Goal: Information Seeking & Learning: Learn about a topic

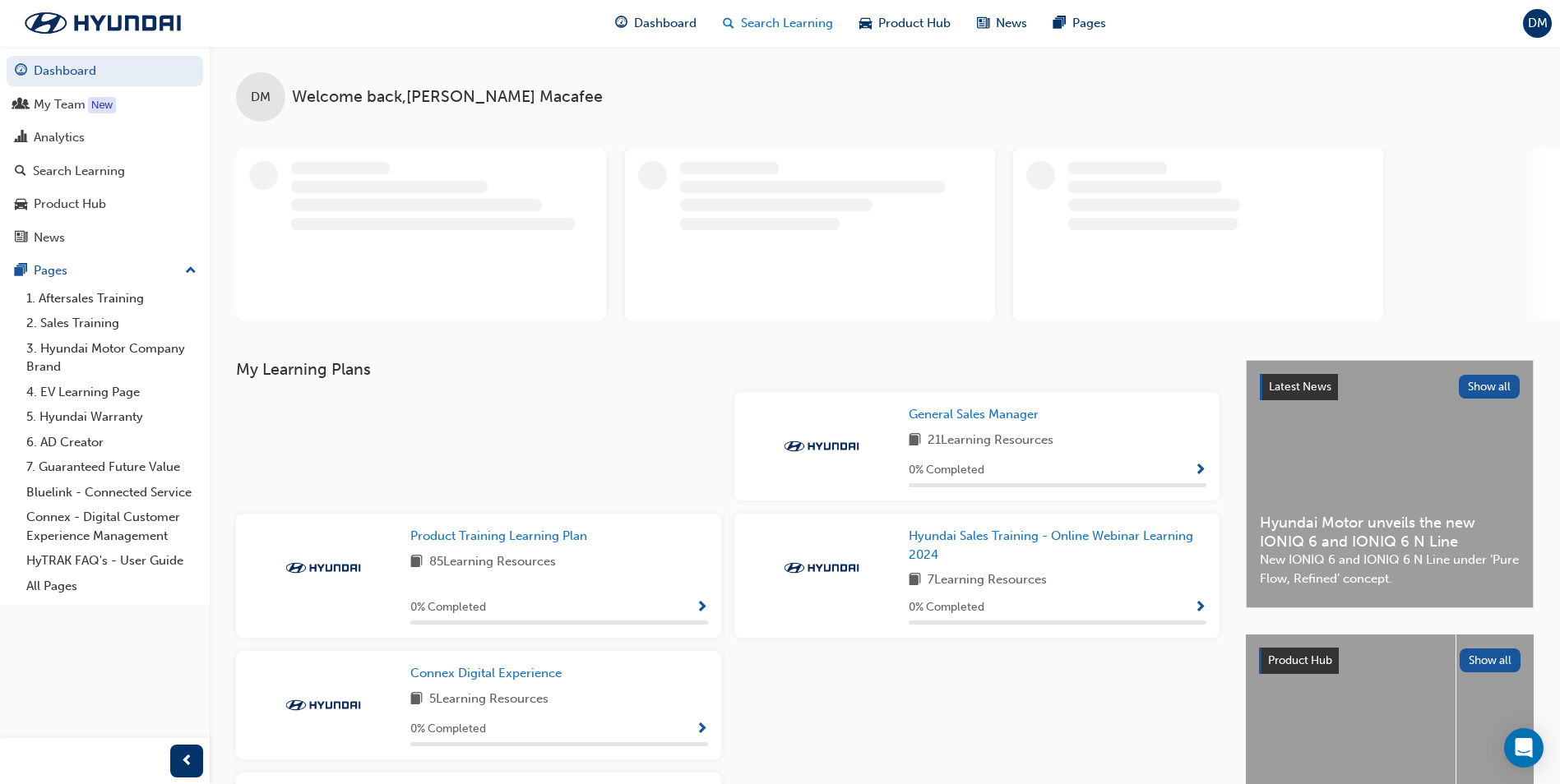
click at [773, 26] on span "Search Learning" at bounding box center [787, 23] width 92 height 19
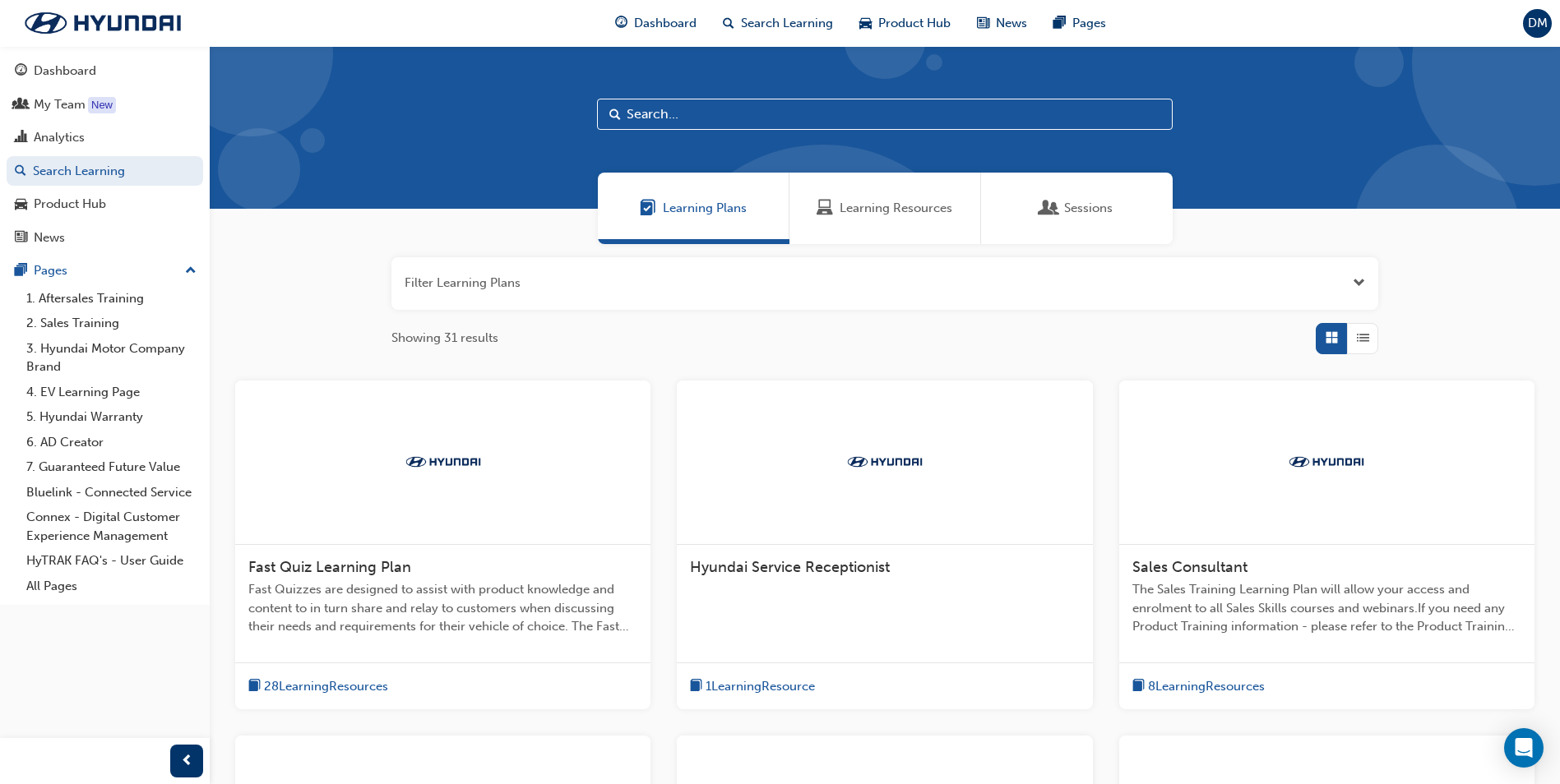
click at [646, 123] on input "text" at bounding box center [885, 115] width 576 height 31
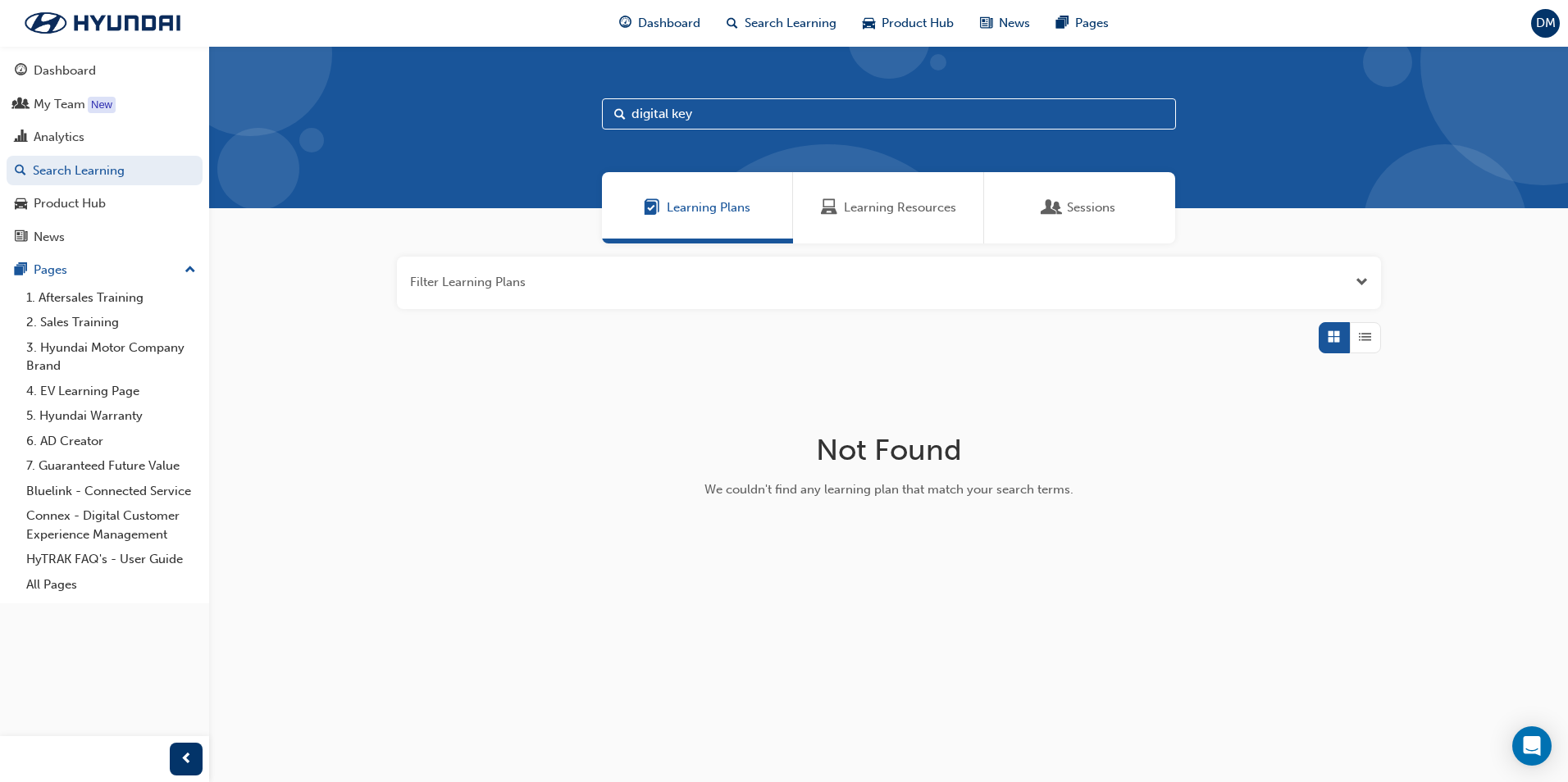
click at [716, 123] on input "digital key" at bounding box center [889, 114] width 574 height 31
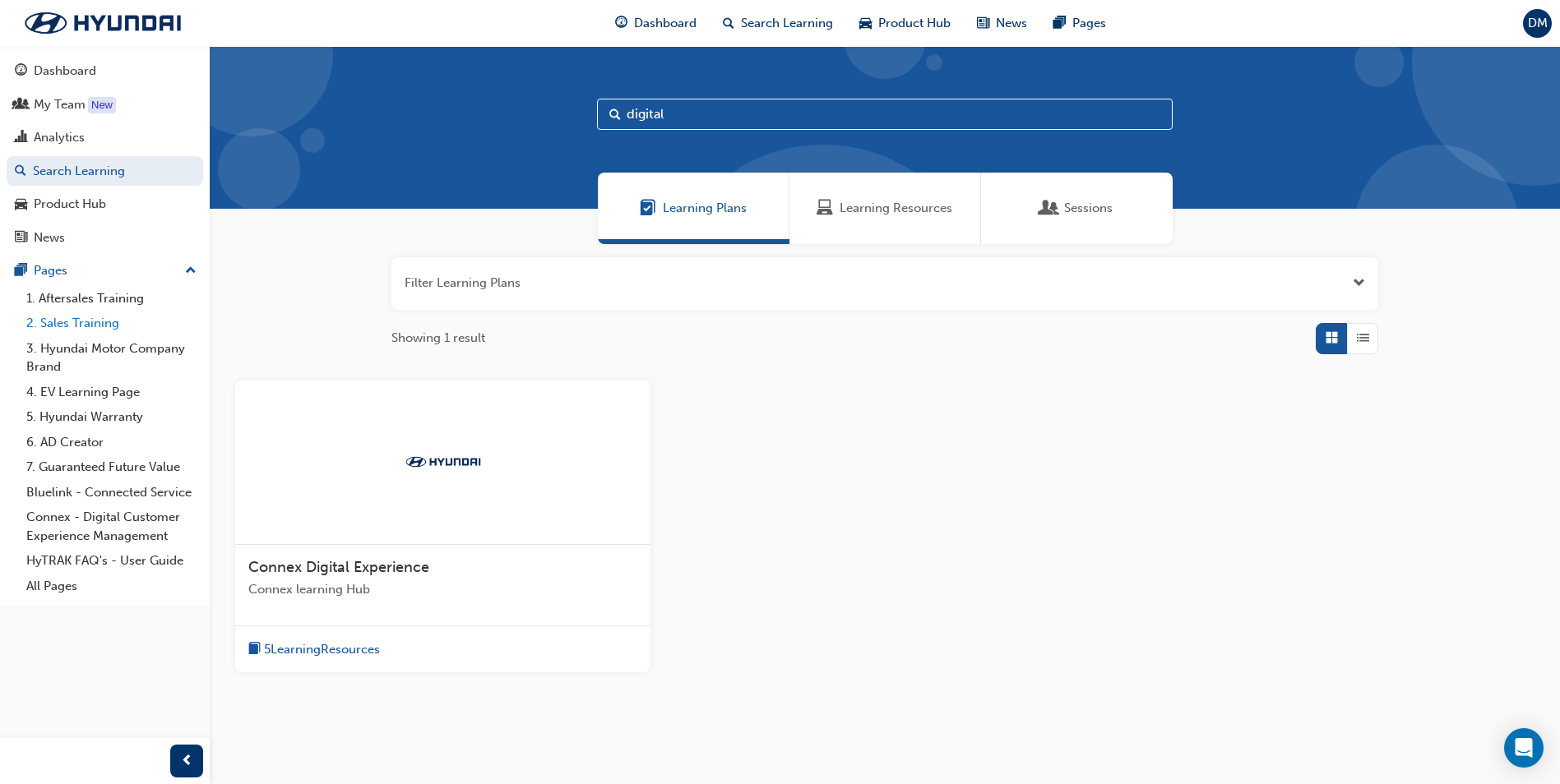
type input "digital"
click at [150, 327] on link "2. Sales Training" at bounding box center [111, 323] width 183 height 26
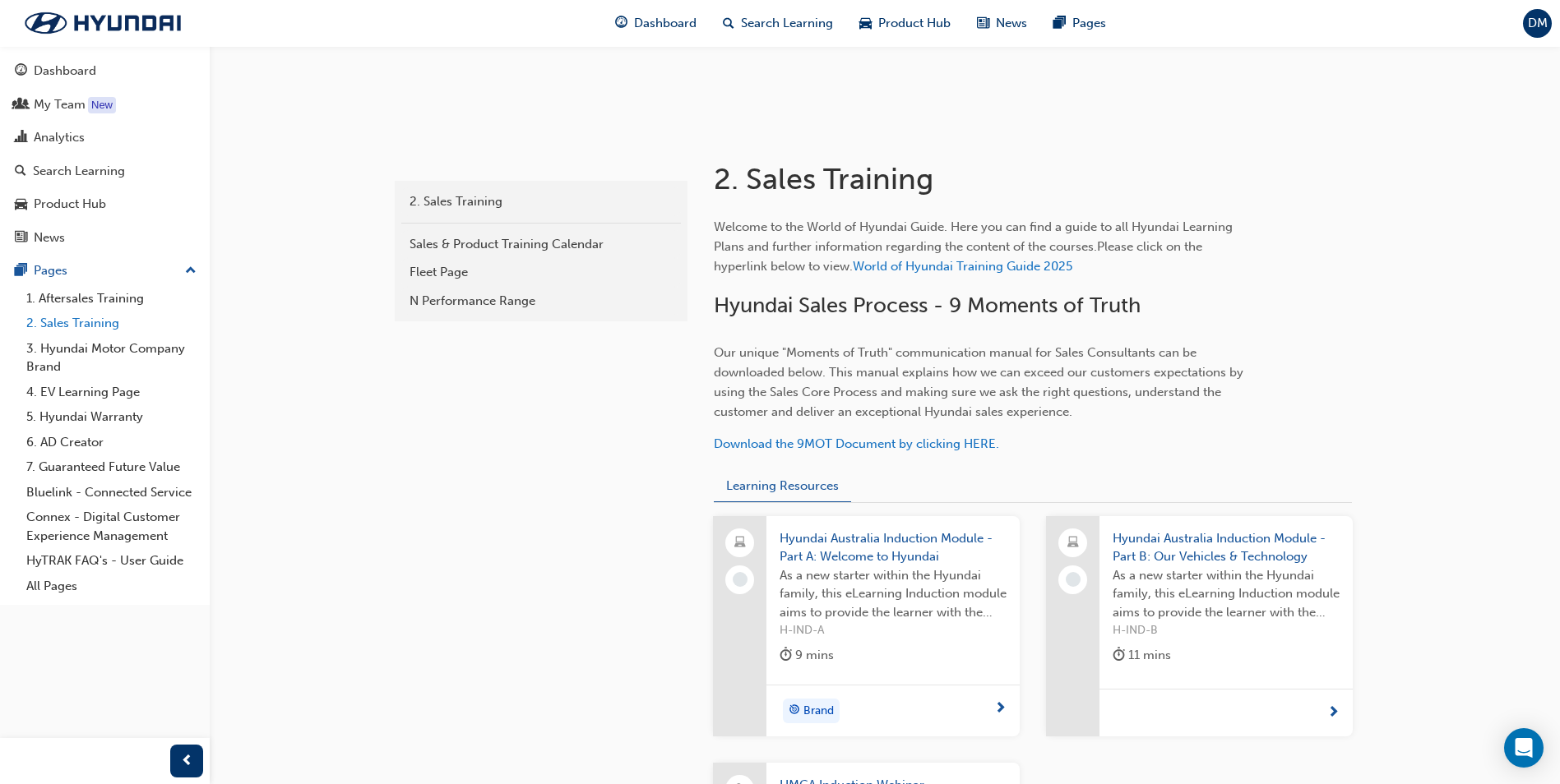
scroll to position [329, 0]
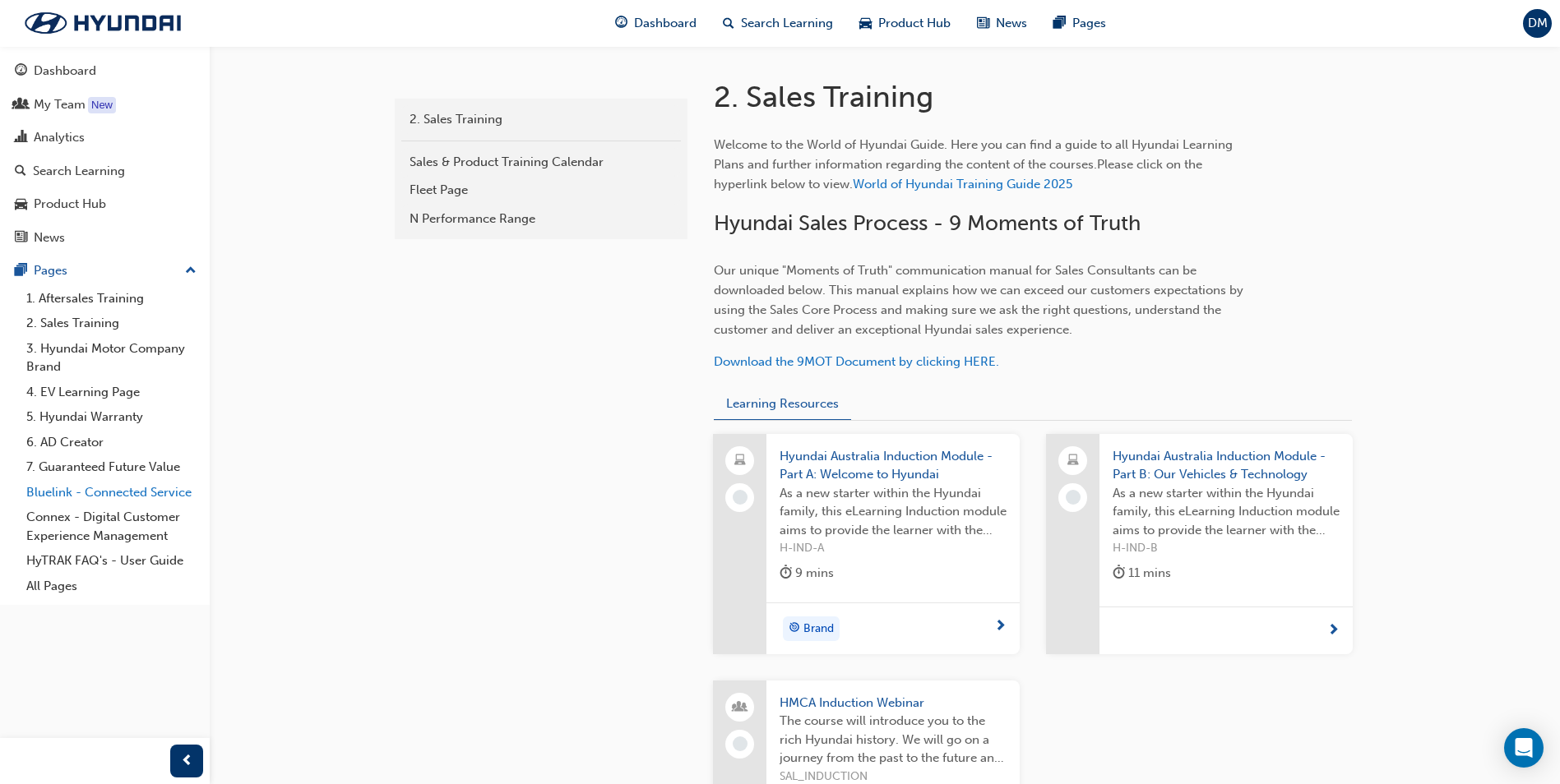
click at [127, 500] on link "Bluelink - Connected Service" at bounding box center [111, 492] width 183 height 26
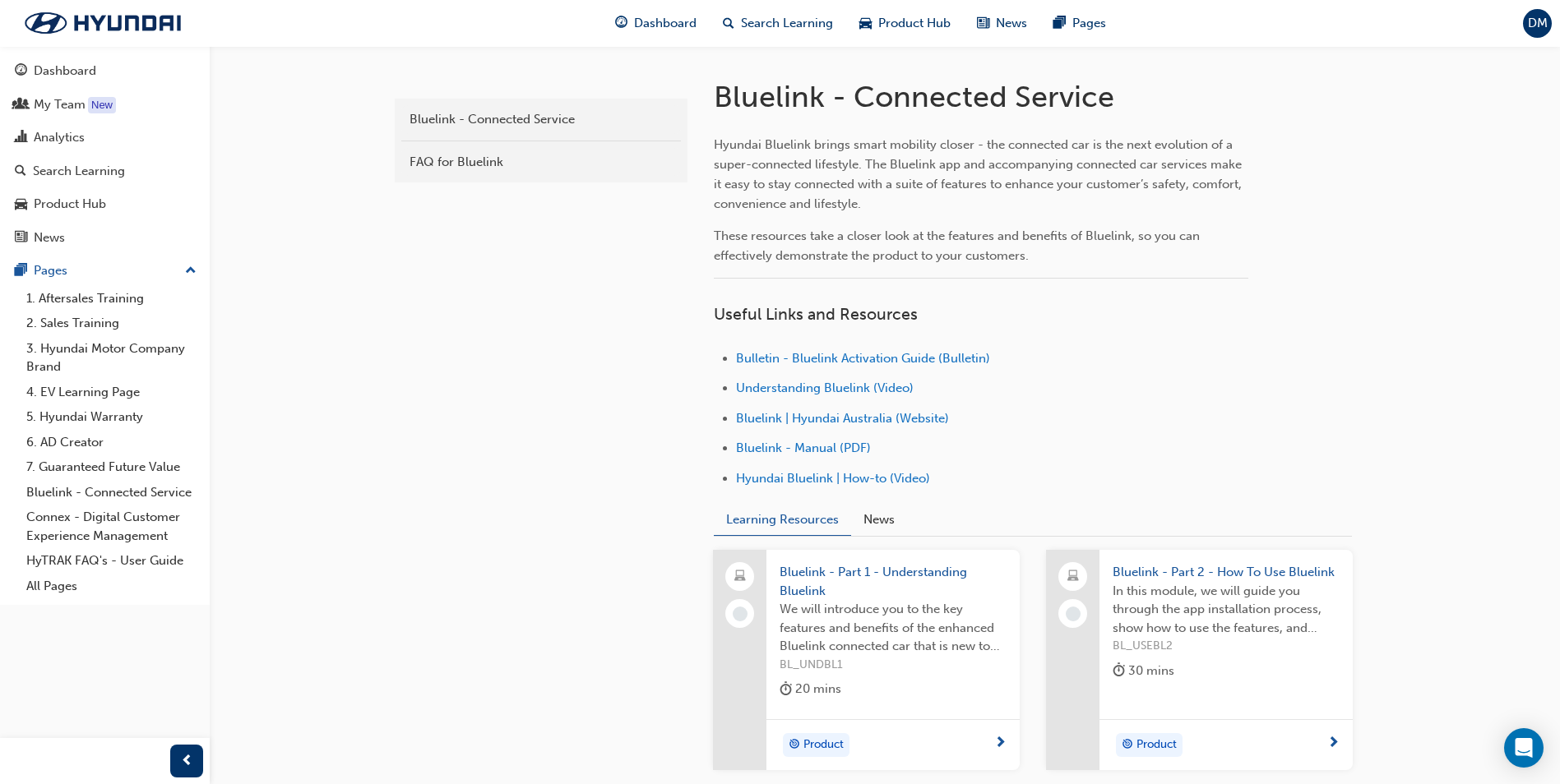
scroll to position [487, 0]
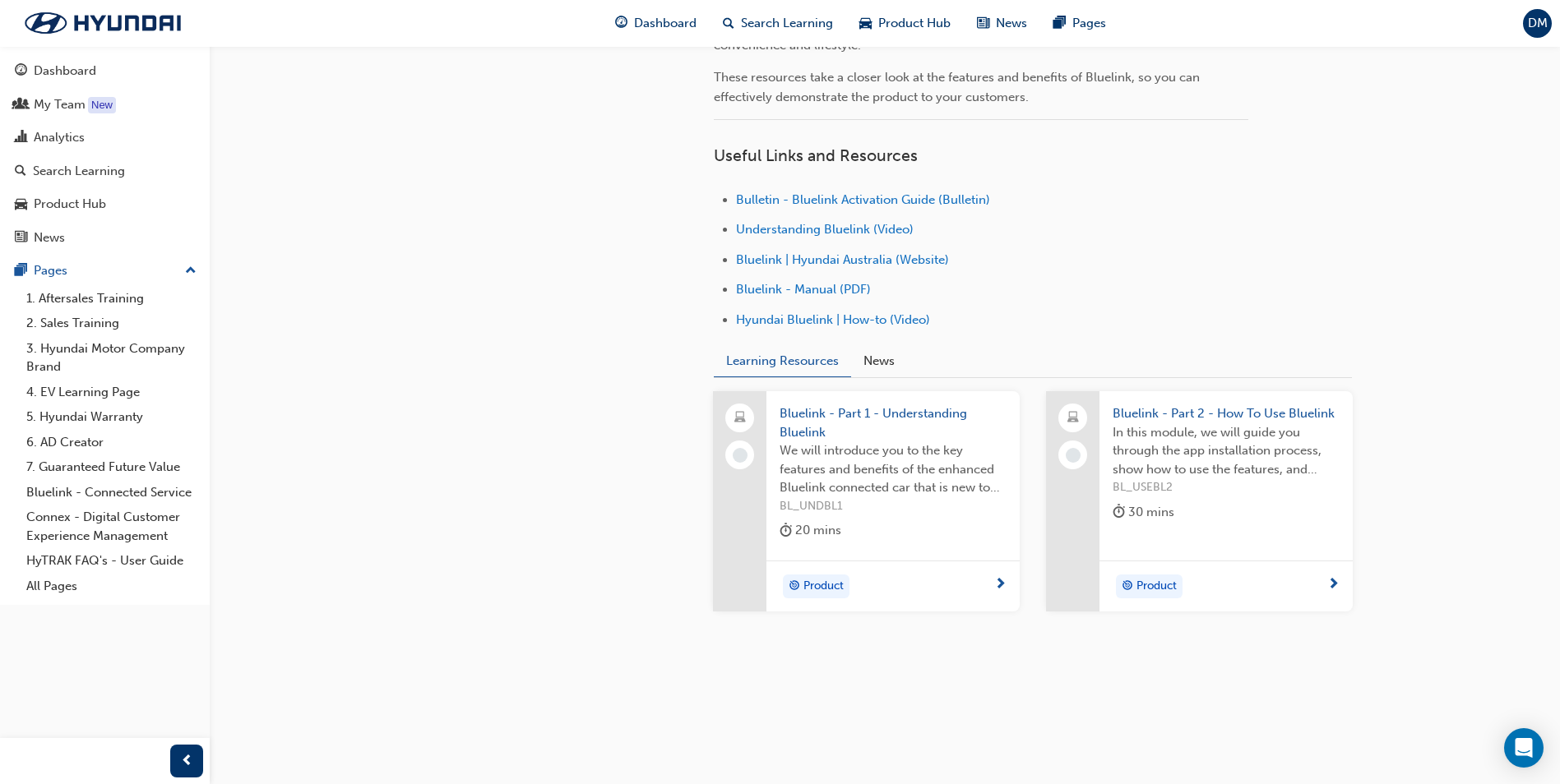
click at [916, 592] on div "Product" at bounding box center [886, 587] width 214 height 25
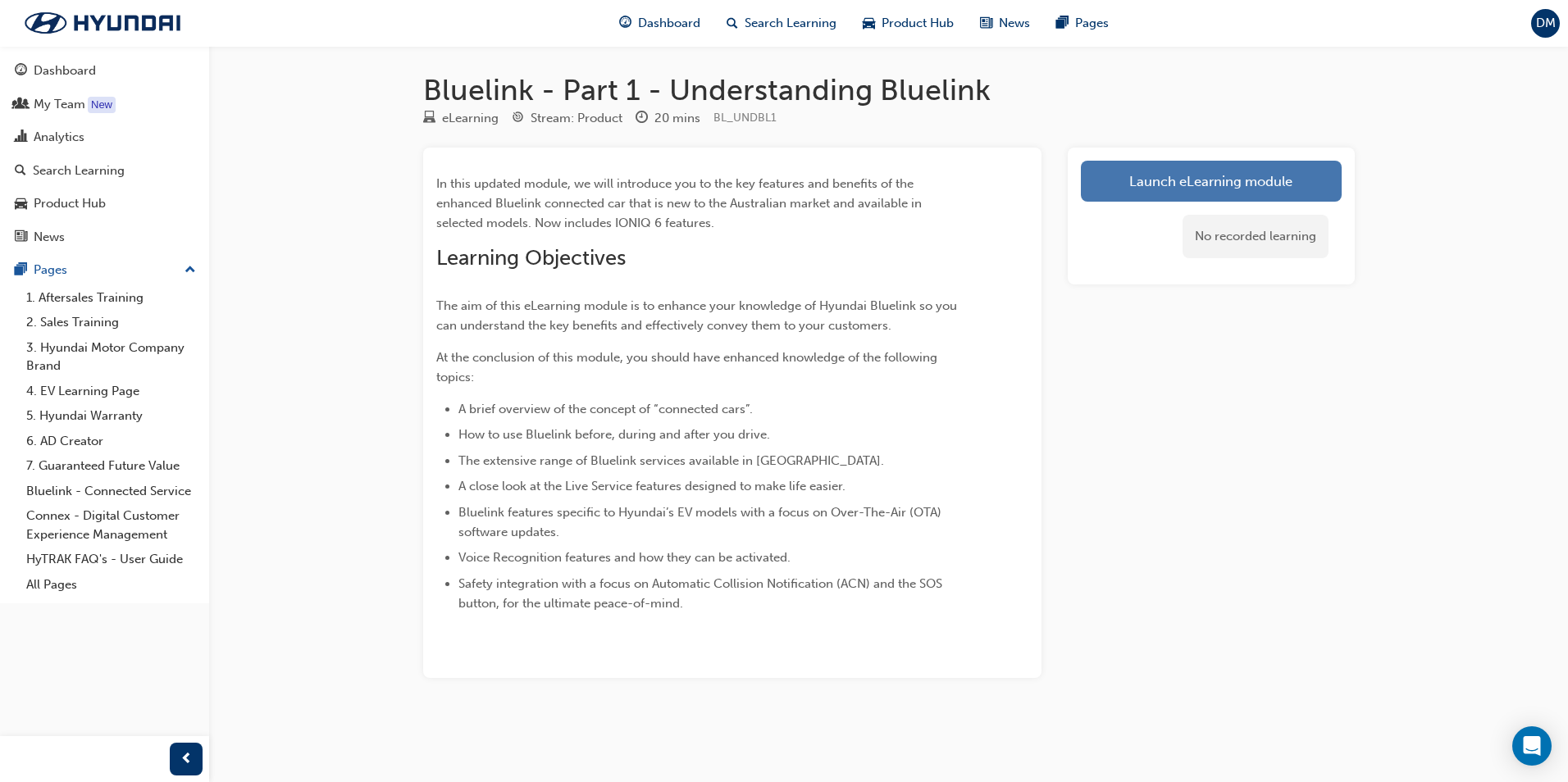
click at [1290, 193] on link "Launch eLearning module" at bounding box center [1210, 181] width 261 height 41
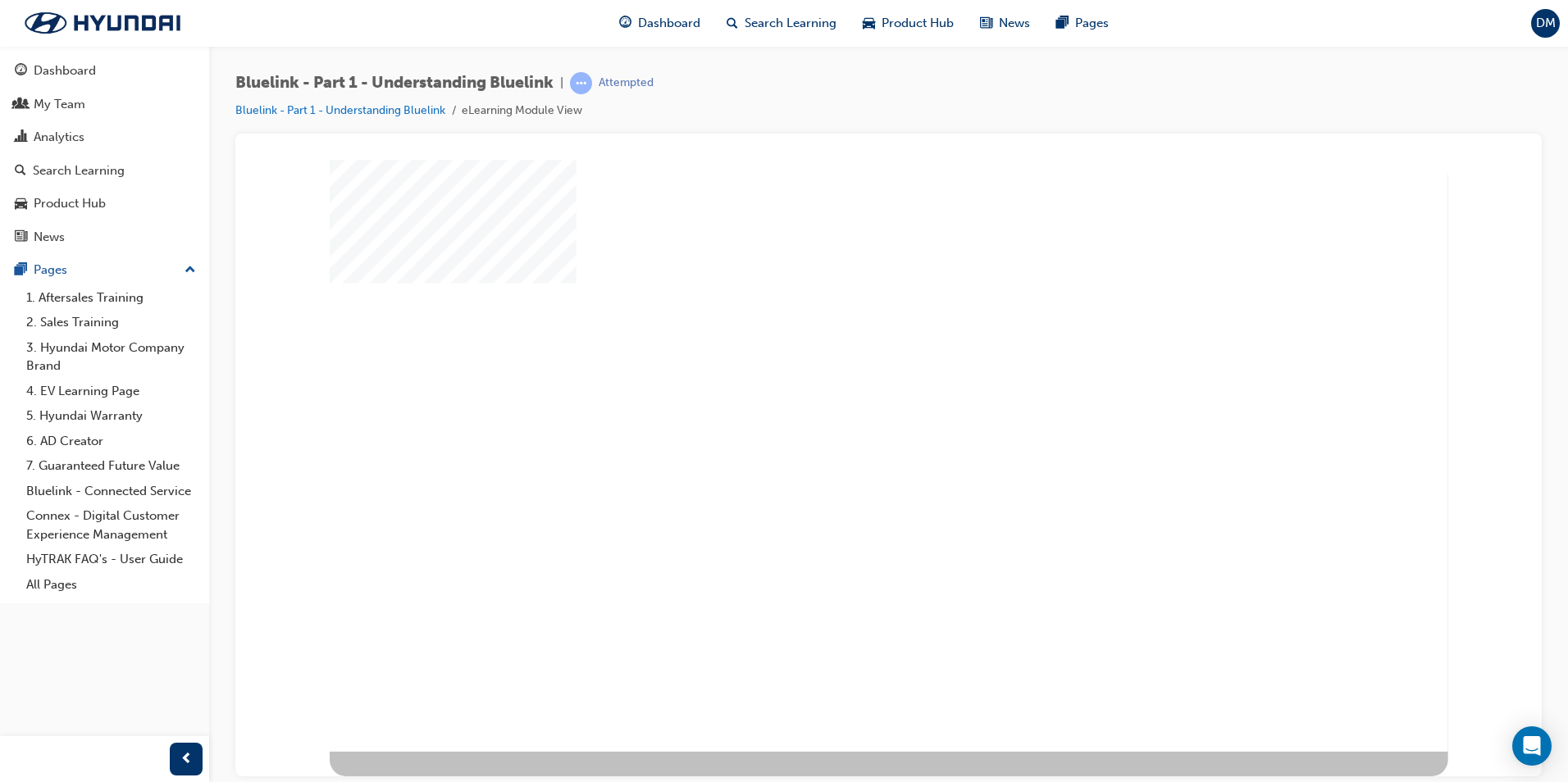
click at [841, 408] on div "play" at bounding box center [841, 408] width 0 height 0
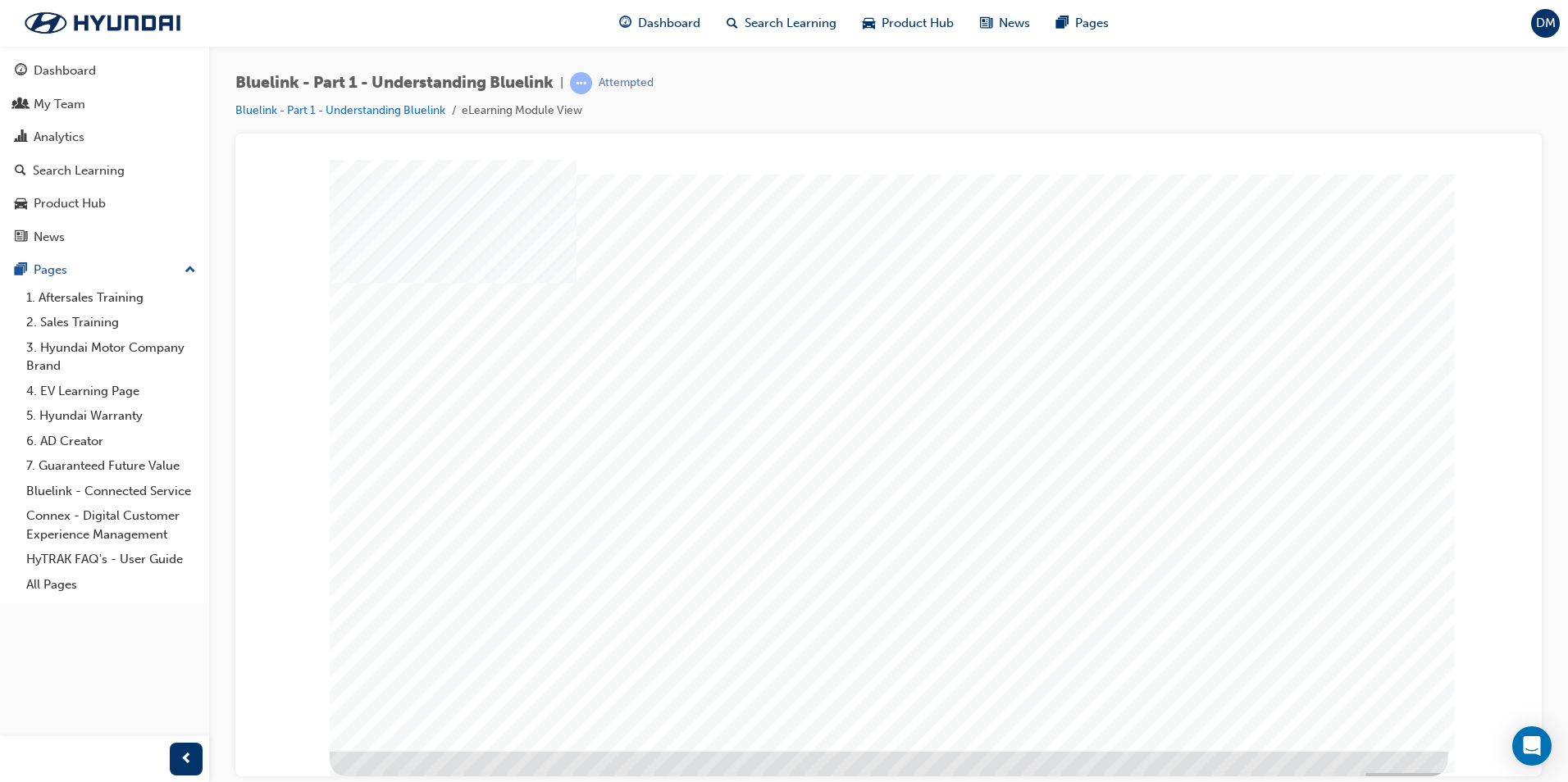
drag, startPoint x: 1368, startPoint y: 695, endPoint x: 955, endPoint y: 733, distance: 414.7
